Goal: Find specific page/section: Find specific page/section

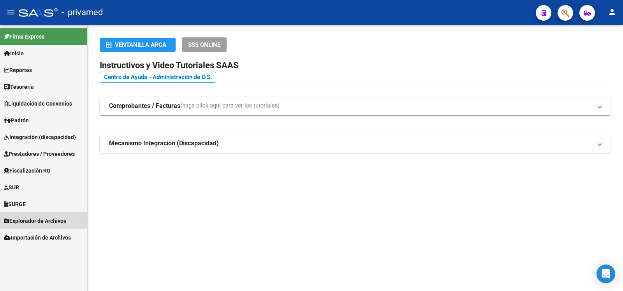
click at [40, 220] on span "Explorador de Archivos" at bounding box center [35, 221] width 62 height 9
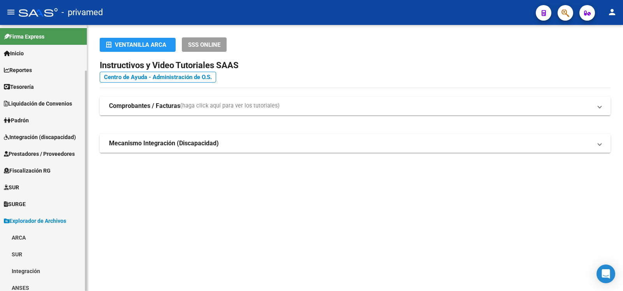
click at [25, 238] on link "ARCA" at bounding box center [43, 237] width 87 height 17
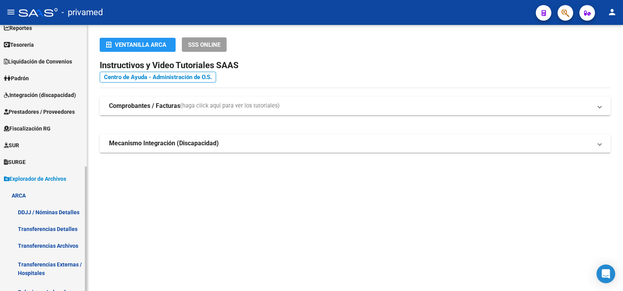
scroll to position [84, 0]
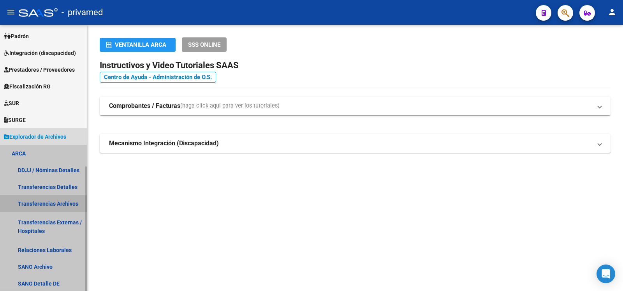
click at [60, 204] on link "Transferencias Archivos" at bounding box center [43, 203] width 87 height 17
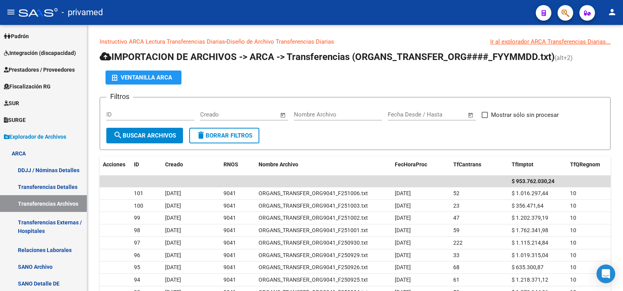
click at [610, 12] on mat-icon "person" at bounding box center [611, 11] width 9 height 9
click at [605, 52] on button "exit_to_app Salir" at bounding box center [596, 51] width 48 height 19
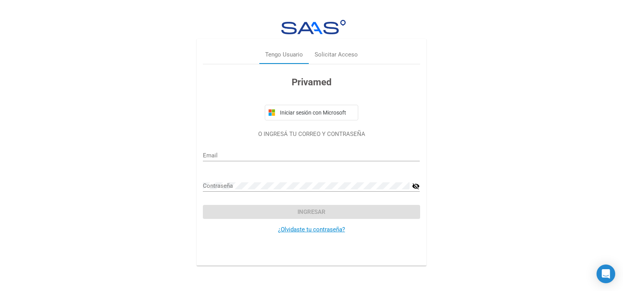
type input "[PERSON_NAME][EMAIL_ADDRESS][DOMAIN_NAME]"
